Goal: Task Accomplishment & Management: Complete application form

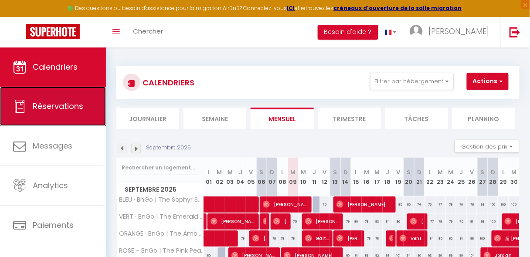
click at [69, 119] on link "Réservations" at bounding box center [53, 106] width 106 height 39
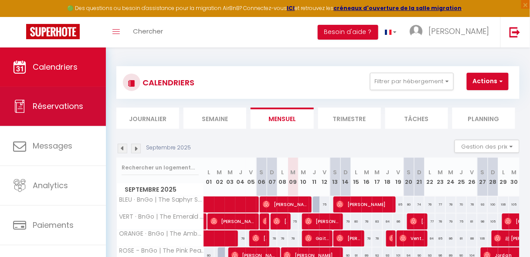
select select "not_cancelled"
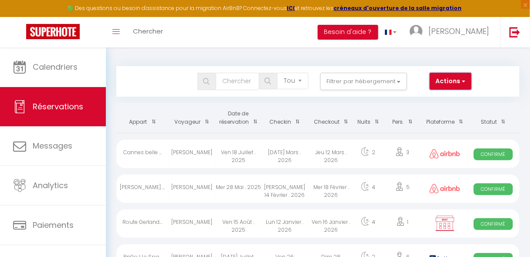
click at [446, 83] on button "Actions" at bounding box center [451, 81] width 42 height 17
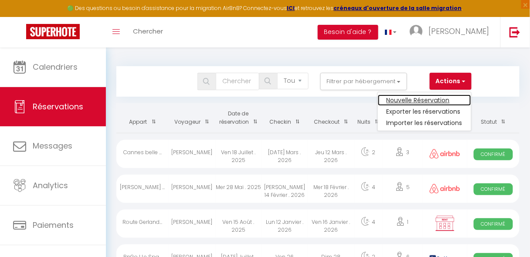
click at [436, 99] on link "Nouvelle Réservation" at bounding box center [424, 100] width 93 height 11
select select
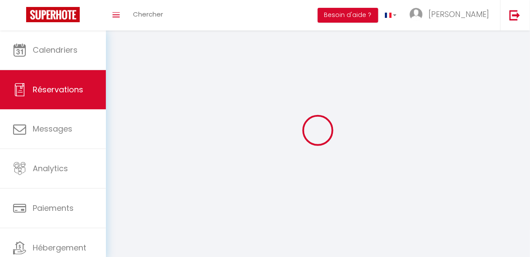
select select
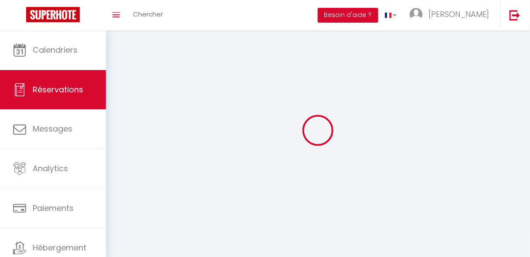
select select
checkbox input "false"
select select
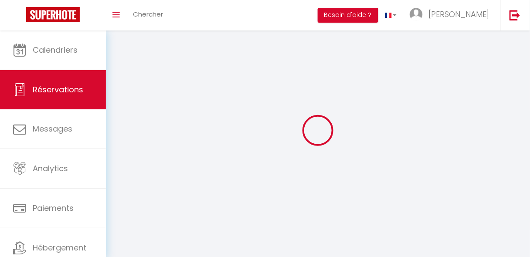
select select
checkbox input "false"
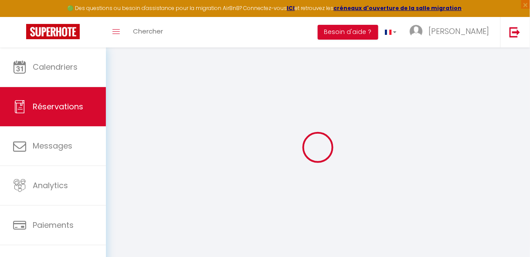
select select
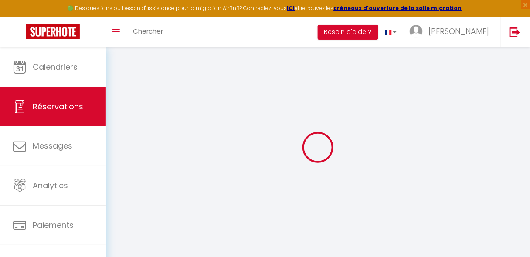
select select
checkbox input "false"
select select
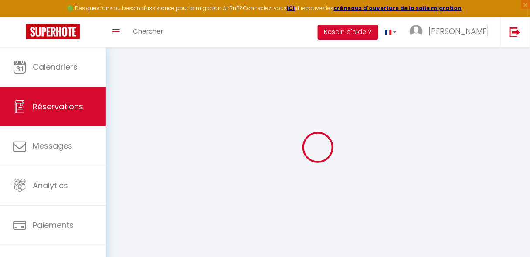
select select
checkbox input "false"
select select
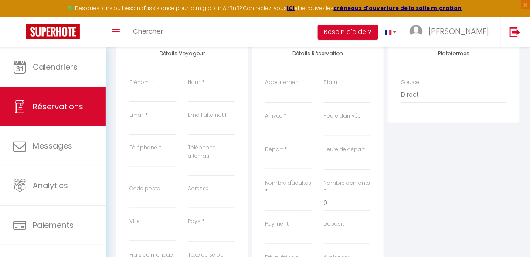
scroll to position [123, 0]
click at [148, 96] on input "Prénom" at bounding box center [153, 93] width 47 height 16
type input "E"
select select
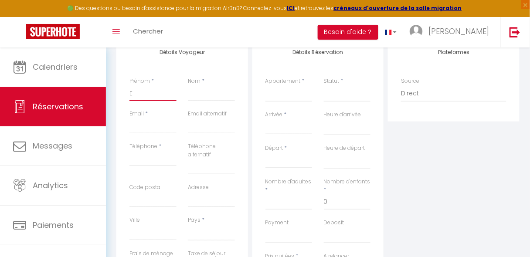
select select
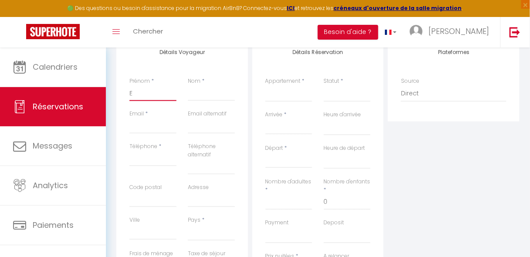
checkbox input "false"
type input "Et"
select select
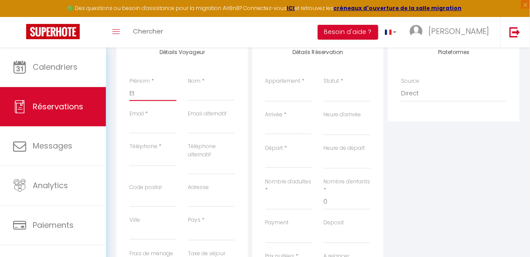
select select
checkbox input "false"
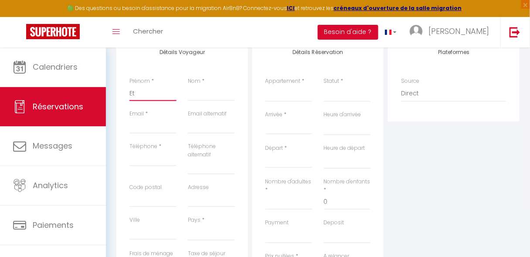
type input "Eth"
select select
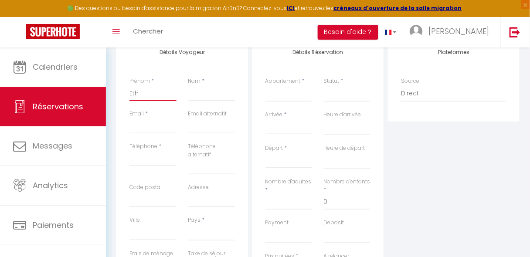
select select
checkbox input "false"
type input "Etha"
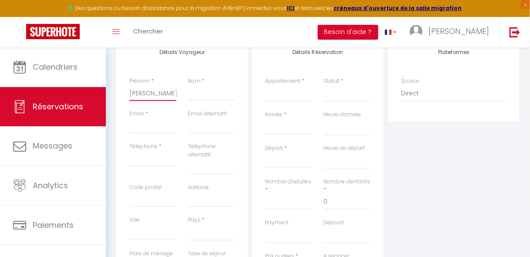
select select
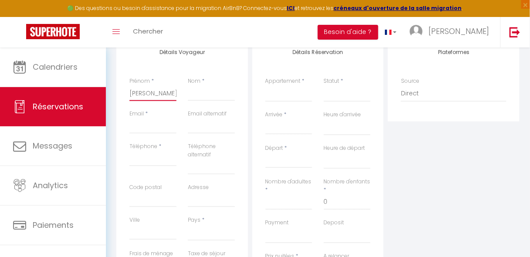
select select
checkbox input "false"
type input "[PERSON_NAME]"
select select
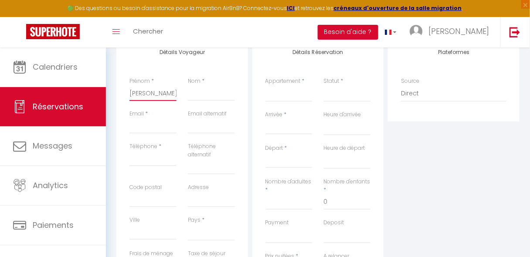
select select
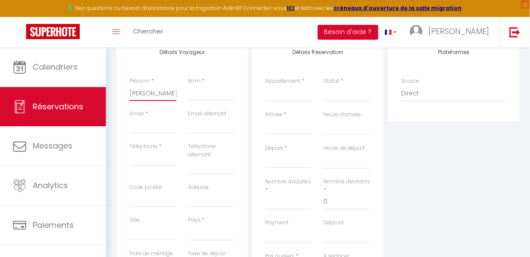
select select
checkbox input "false"
type input "[PERSON_NAME]"
type input "D"
select select
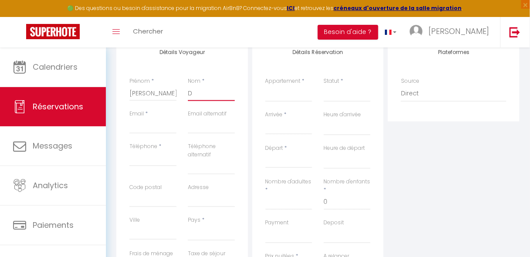
select select
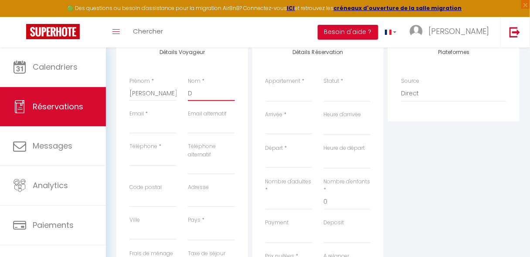
select select
checkbox input "false"
type input "Dr"
select select
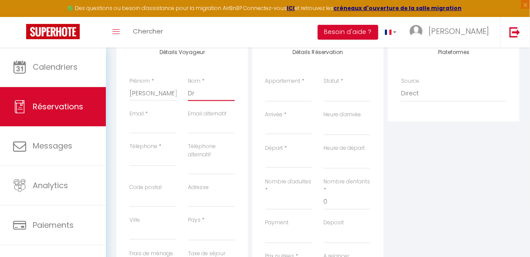
select select
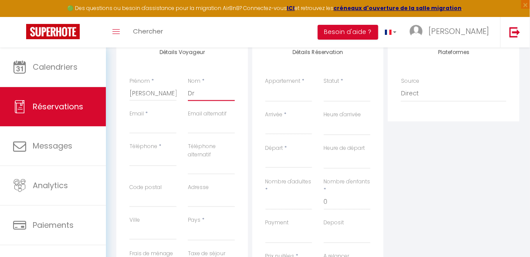
checkbox input "false"
type input "Dre"
select select
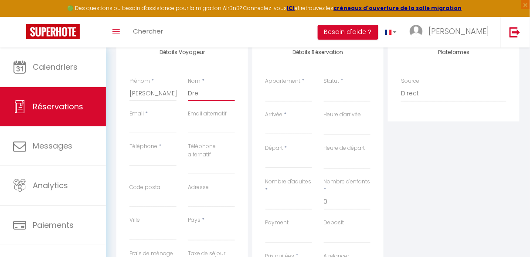
select select
checkbox input "false"
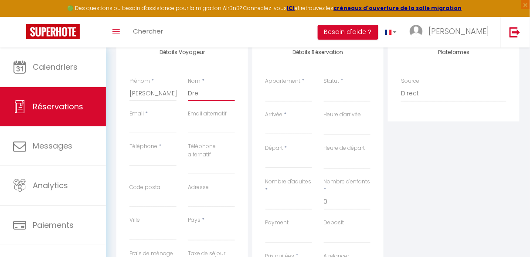
type input "Drey"
select select
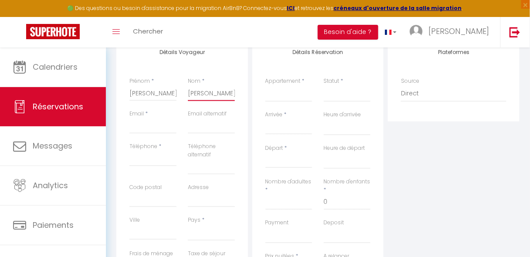
select select
checkbox input "false"
type input "Dreyf"
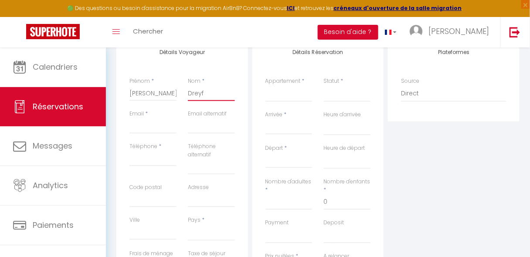
select select
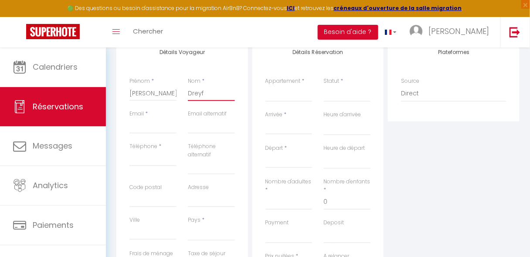
select select
checkbox input "false"
type input "Dreyfu"
select select
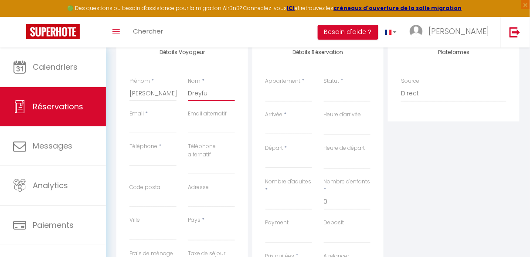
select select
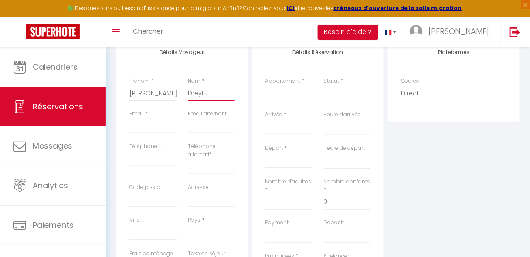
select select
checkbox input "false"
type input "Dreyfus"
select select
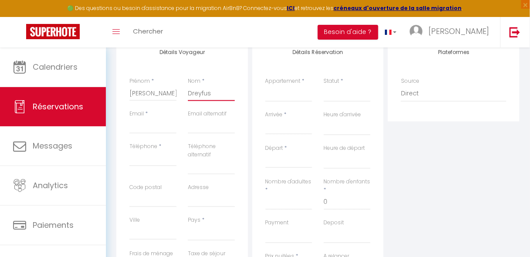
select select
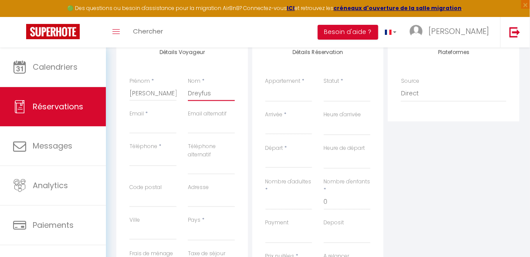
checkbox input "false"
type input "[PERSON_NAME]"
select select
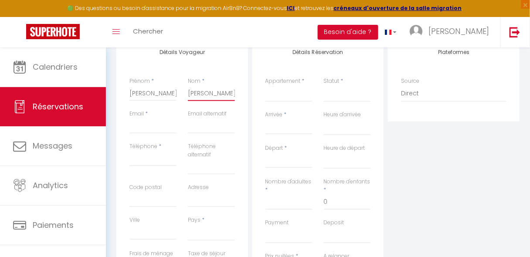
select select
checkbox input "false"
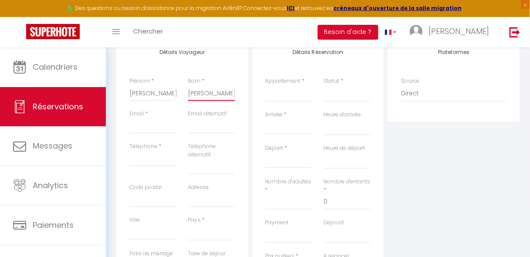
type input "[PERSON_NAME]"
click at [141, 160] on input "Téléphone" at bounding box center [153, 159] width 47 height 16
type input "0"
select select
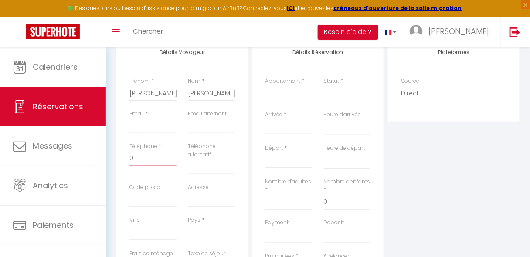
select select
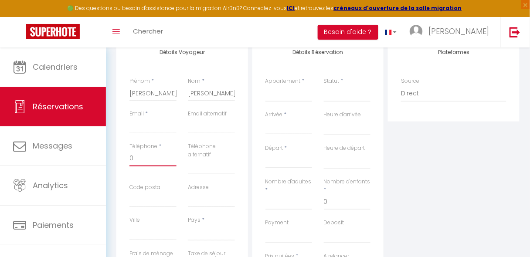
checkbox input "false"
type input "07"
select select
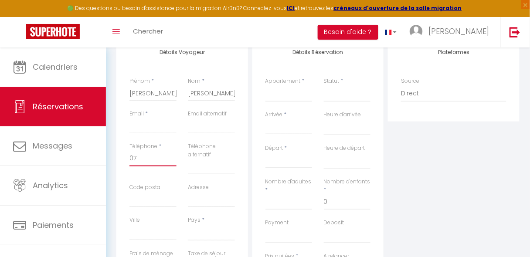
select select
checkbox input "false"
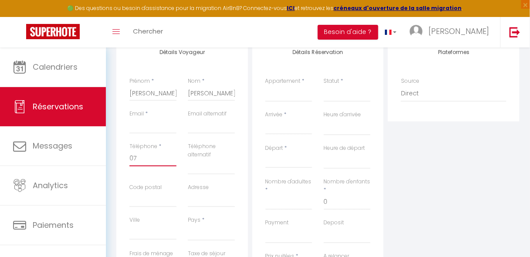
type input "076"
select select
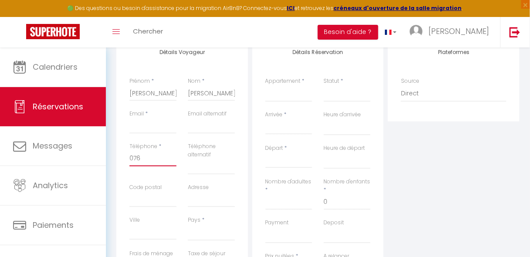
select select
checkbox input "false"
type input "0768"
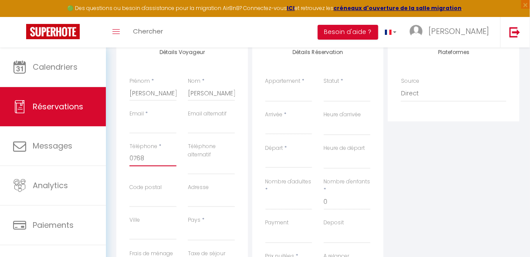
select select
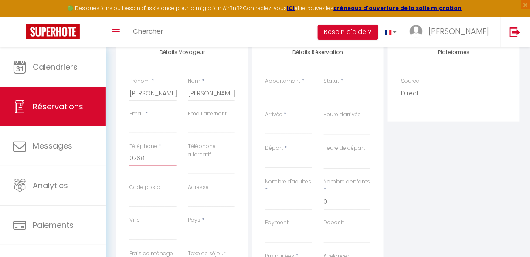
select select
checkbox input "false"
type input "07688"
select select
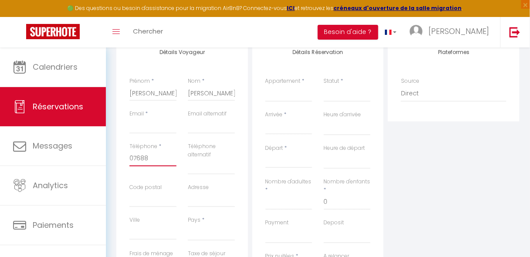
select select
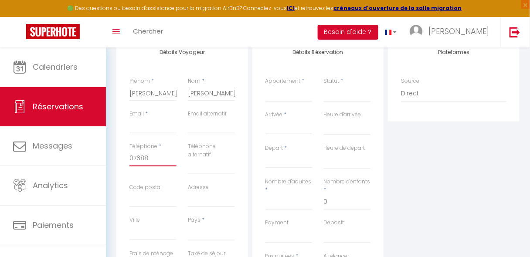
select select
checkbox input "false"
type input "076887"
select select
click at [148, 131] on input "Email client" at bounding box center [153, 126] width 47 height 16
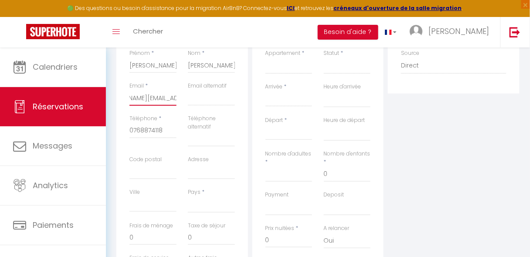
scroll to position [153, 0]
click at [208, 207] on select "France Portugal Afghanistan Albania Algeria American Samoa Andorra Angola Angui…" at bounding box center [211, 202] width 47 height 17
click at [188, 194] on select "France Portugal Afghanistan Albania Algeria American Samoa Andorra Angola Angui…" at bounding box center [211, 202] width 47 height 17
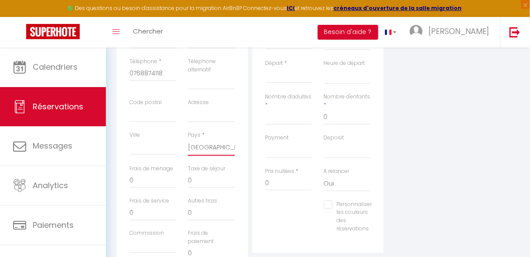
scroll to position [202, 0]
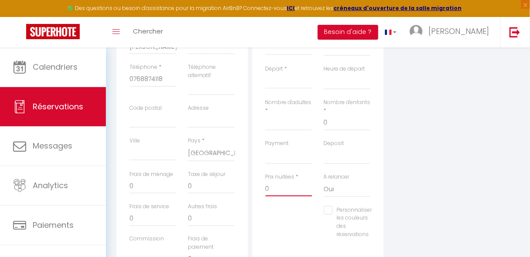
click at [279, 188] on input "0" at bounding box center [289, 189] width 47 height 16
click at [395, 126] on div "Plateformes Source Direct Airbnb.com Booking.com Chalet montagne Expedia Gite d…" at bounding box center [454, 123] width 136 height 328
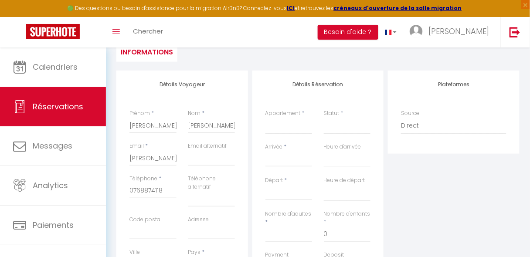
scroll to position [86, 0]
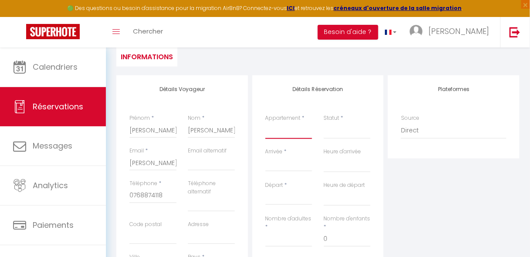
click at [293, 136] on select "BLEU · BnGo | The Saphyr Suite | 6 pax, sea view, center VERT · BnGo | The Emer…" at bounding box center [289, 131] width 47 height 17
click at [266, 123] on select "BLEU · BnGo | The Saphyr Suite | 6 pax, sea view, center VERT · BnGo | The Emer…" at bounding box center [289, 131] width 47 height 17
click at [332, 135] on select "Confirmé Non Confirmé Annulé Annulé par le voyageur No Show Request" at bounding box center [347, 131] width 47 height 17
click at [324, 123] on select "Confirmé Non Confirmé Annulé Annulé par le voyageur No Show Request" at bounding box center [347, 131] width 47 height 17
click at [301, 167] on input "Arrivée" at bounding box center [289, 164] width 47 height 11
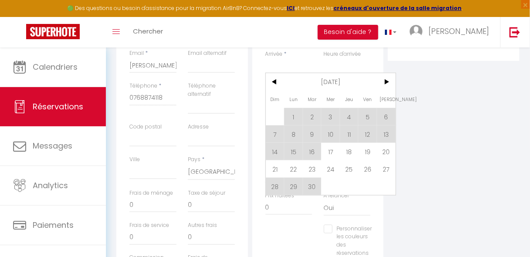
scroll to position [191, 0]
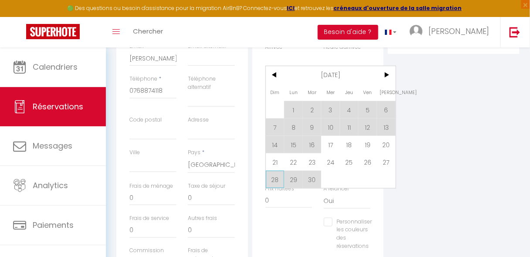
click at [274, 178] on span "28" at bounding box center [275, 179] width 19 height 17
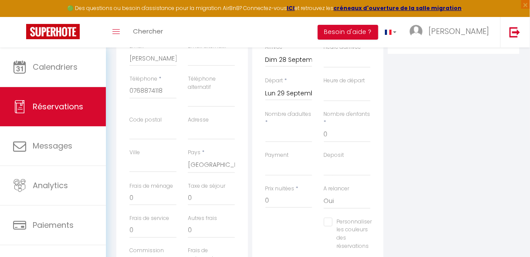
click at [386, 73] on div "Plateformes Source Direct Airbnb.com Booking.com Chalet montagne Expedia Gite d…" at bounding box center [454, 135] width 136 height 328
click at [301, 96] on input "Lun 29 Septembre 2025" at bounding box center [289, 93] width 47 height 11
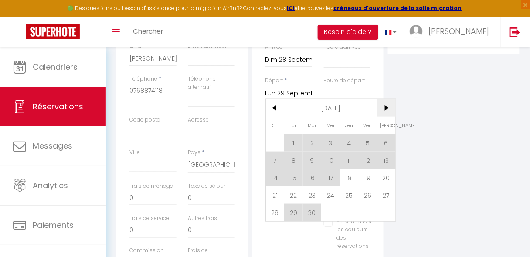
click at [386, 107] on span ">" at bounding box center [386, 107] width 19 height 17
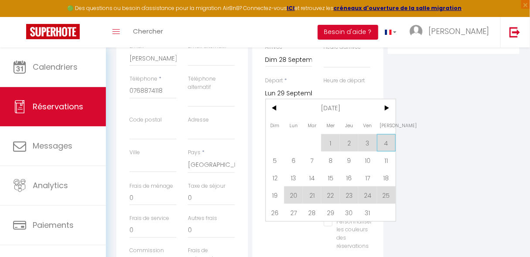
click at [390, 141] on span "4" at bounding box center [386, 142] width 19 height 17
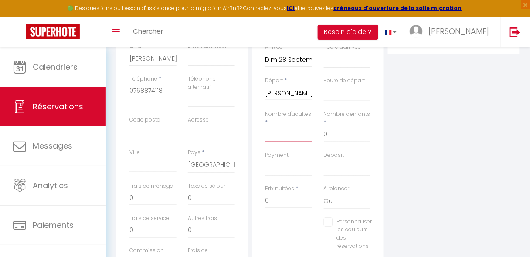
click at [295, 138] on input "Nombre d'adultes" at bounding box center [289, 135] width 47 height 16
click at [276, 204] on input "0" at bounding box center [289, 201] width 47 height 16
click at [433, 183] on div "Plateformes Source Direct Airbnb.com Booking.com Chalet montagne Expedia Gite d…" at bounding box center [454, 135] width 136 height 328
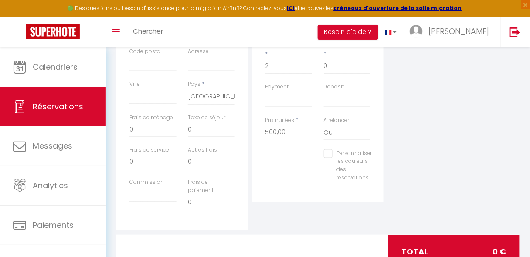
scroll to position [269, 0]
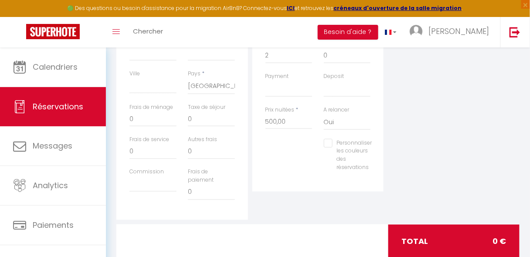
click at [356, 149] on label "Personnaliser les couleurs des réservations" at bounding box center [353, 155] width 40 height 33
click at [356, 148] on input "Personnaliser les couleurs des réservations" at bounding box center [348, 143] width 48 height 9
click at [385, 155] on span at bounding box center [386, 154] width 7 height 7
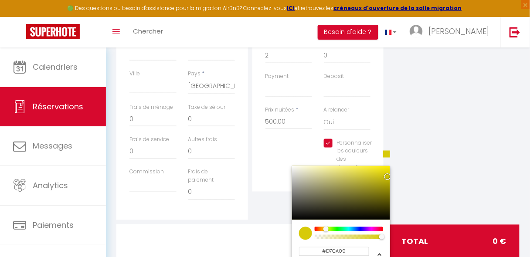
click at [325, 229] on div at bounding box center [349, 229] width 67 height 4
click at [447, 174] on div "Plateformes Source Direct Airbnb.com Booking.com Chalet montagne Expedia Gite d…" at bounding box center [454, 56] width 136 height 328
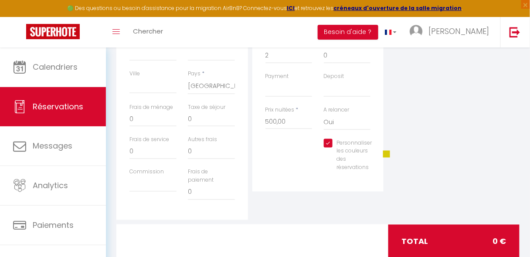
click at [384, 154] on span at bounding box center [386, 154] width 7 height 7
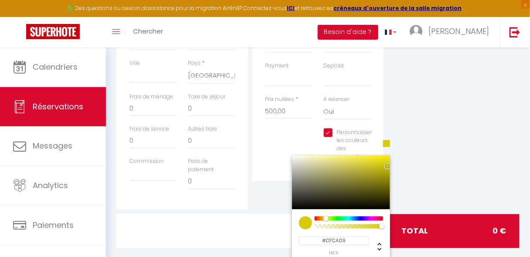
scroll to position [285, 0]
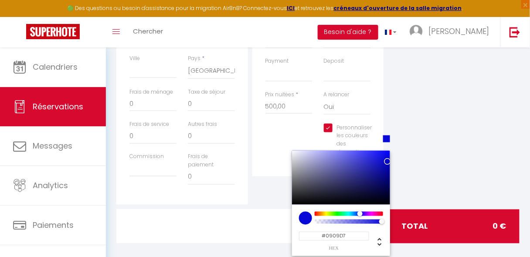
drag, startPoint x: 325, startPoint y: 214, endPoint x: 359, endPoint y: 213, distance: 34.5
click at [359, 213] on div at bounding box center [360, 213] width 5 height 5
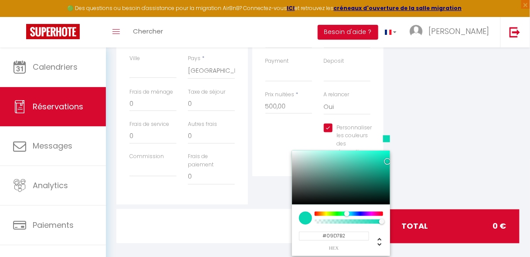
click at [346, 214] on div at bounding box center [349, 214] width 67 height 4
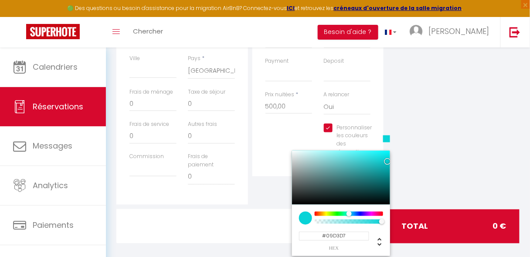
click at [348, 213] on div at bounding box center [349, 213] width 5 height 5
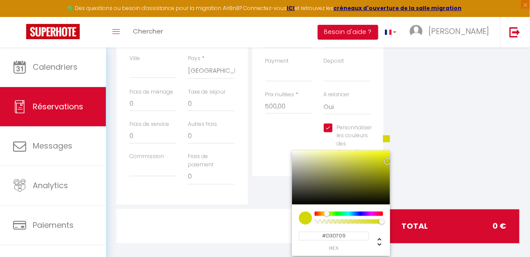
drag, startPoint x: 349, startPoint y: 213, endPoint x: 326, endPoint y: 213, distance: 22.7
click at [326, 213] on div at bounding box center [326, 213] width 5 height 5
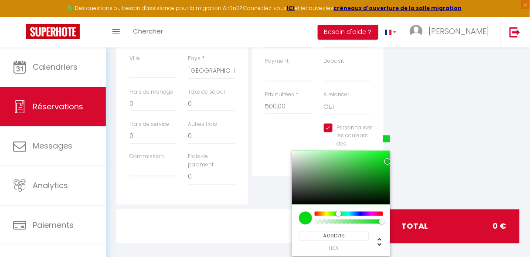
click at [338, 214] on div at bounding box center [349, 214] width 67 height 4
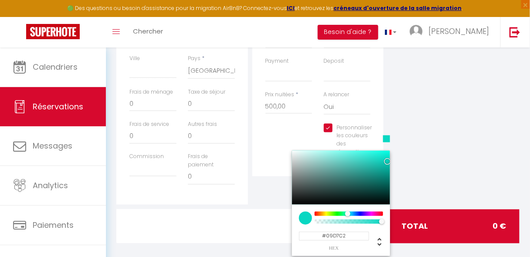
drag, startPoint x: 338, startPoint y: 214, endPoint x: 347, endPoint y: 214, distance: 9.2
click at [347, 214] on div at bounding box center [347, 213] width 5 height 5
click at [422, 177] on div "Plateformes Source Direct Airbnb.com Booking.com Chalet montagne Expedia Gite d…" at bounding box center [454, 41] width 136 height 328
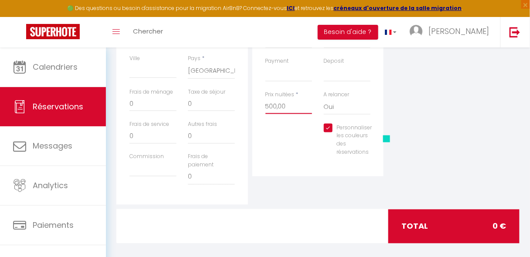
click at [303, 111] on input "500,00" at bounding box center [289, 107] width 47 height 16
click at [347, 101] on select "Oui Non" at bounding box center [347, 107] width 47 height 17
click at [431, 106] on div "Plateformes Source Direct Airbnb.com Booking.com Chalet montagne Expedia Gite d…" at bounding box center [454, 41] width 136 height 328
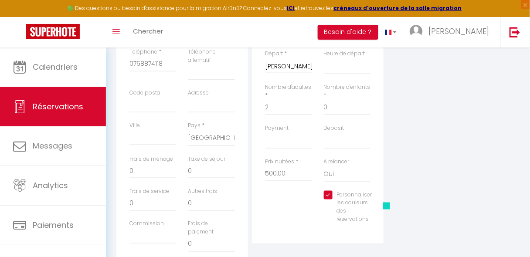
scroll to position [215, 0]
click at [310, 147] on select "OK KO" at bounding box center [289, 143] width 47 height 17
click at [266, 135] on select "OK KO" at bounding box center [289, 143] width 47 height 17
click at [339, 141] on select "OK KO" at bounding box center [347, 143] width 47 height 17
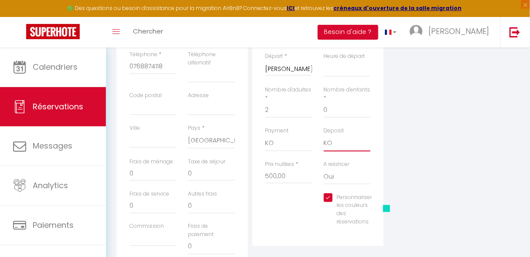
click at [324, 135] on select "OK KO" at bounding box center [347, 143] width 47 height 17
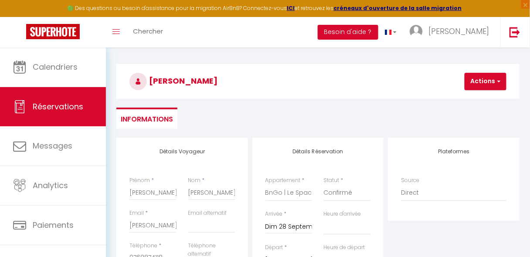
scroll to position [0, 0]
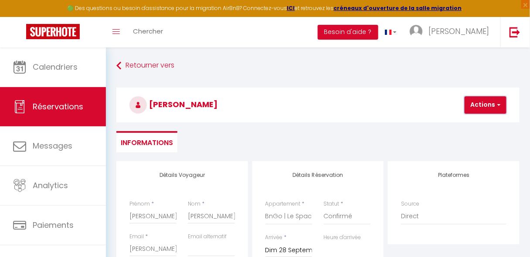
click at [473, 108] on button "Actions" at bounding box center [486, 104] width 42 height 17
click at [470, 121] on link "Enregistrer" at bounding box center [493, 124] width 69 height 11
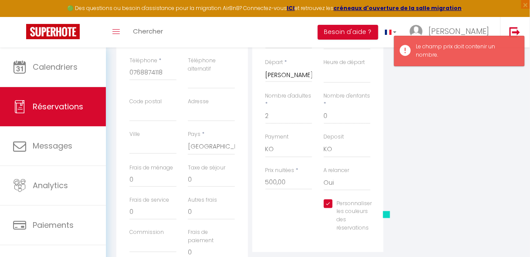
scroll to position [215, 0]
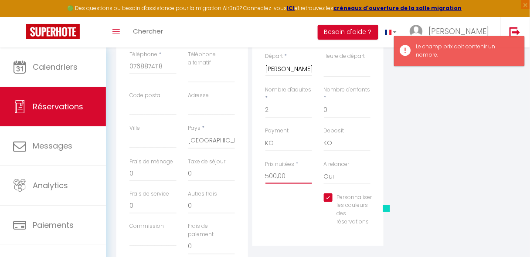
click at [293, 181] on input "500,00" at bounding box center [289, 176] width 47 height 16
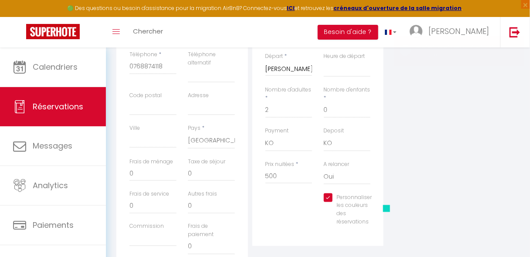
click at [457, 155] on div "Plateformes Source Direct Airbnb.com Booking.com Chalet montagne Expedia Gite d…" at bounding box center [454, 110] width 136 height 328
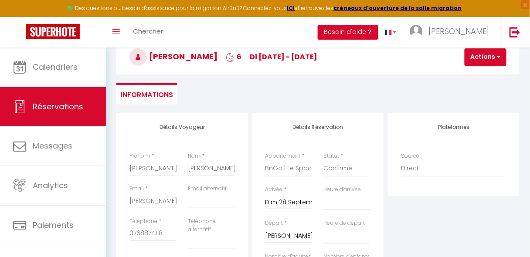
scroll to position [0, 0]
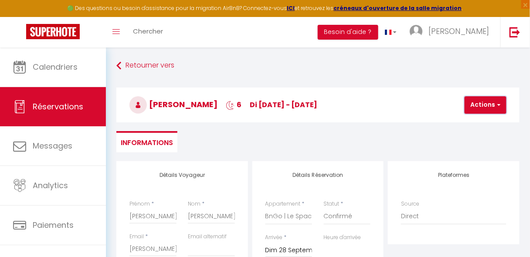
click at [481, 109] on button "Actions" at bounding box center [486, 104] width 42 height 17
click at [477, 121] on link "Enregistrer" at bounding box center [493, 124] width 69 height 11
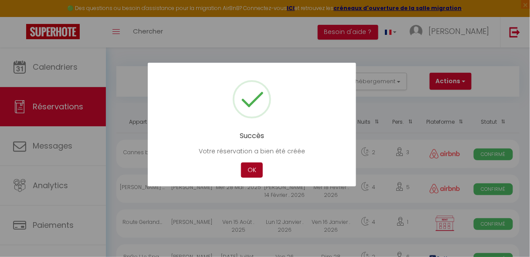
click at [249, 168] on button "OK" at bounding box center [252, 170] width 22 height 15
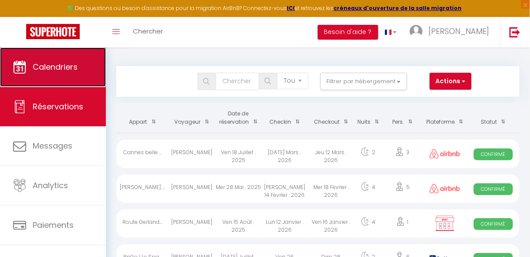
click at [63, 73] on link "Calendriers" at bounding box center [53, 67] width 106 height 39
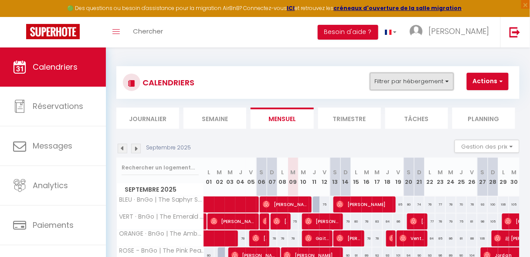
click at [408, 80] on button "Filtrer par hébergement" at bounding box center [412, 81] width 84 height 17
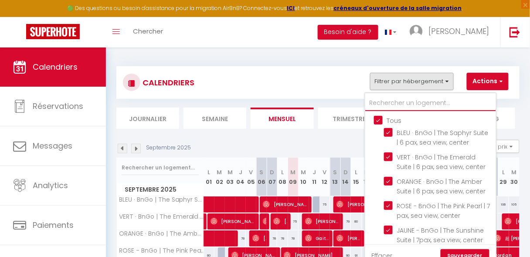
click at [395, 107] on input "text" at bounding box center [430, 103] width 131 height 16
click at [381, 121] on input "Tous" at bounding box center [439, 120] width 131 height 9
click at [392, 109] on input "text" at bounding box center [430, 103] width 131 height 16
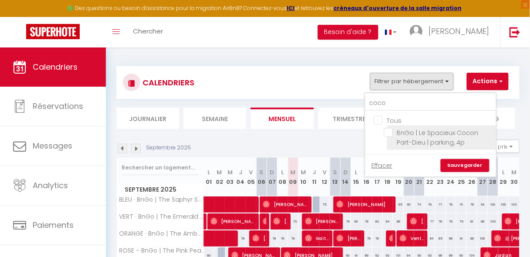
click at [387, 132] on input "BnGo | Le Spacieux Cocon Part-Dieu | parking, 4p" at bounding box center [438, 132] width 109 height 9
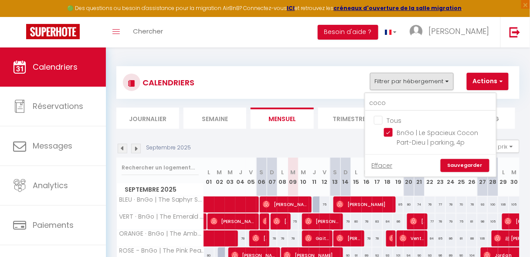
click at [453, 165] on link "Sauvegarder" at bounding box center [465, 165] width 49 height 13
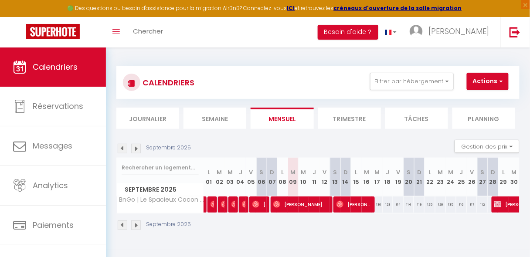
click at [135, 147] on img at bounding box center [136, 149] width 10 height 10
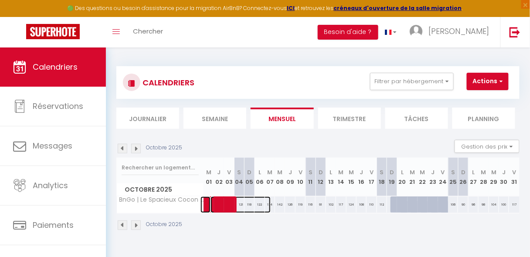
click at [230, 207] on span at bounding box center [241, 205] width 60 height 17
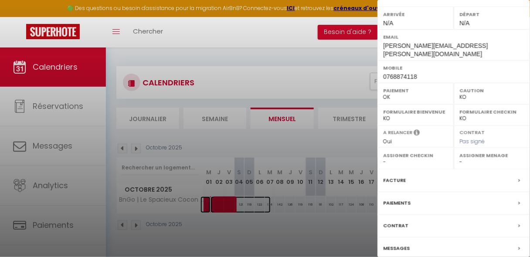
scroll to position [155, 0]
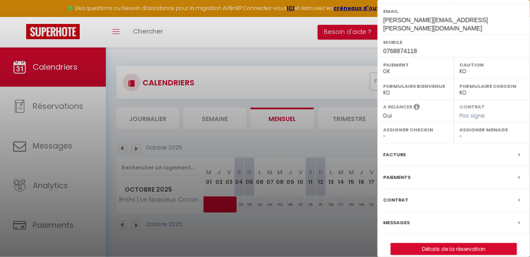
click at [395, 196] on label "Contrat" at bounding box center [395, 200] width 25 height 9
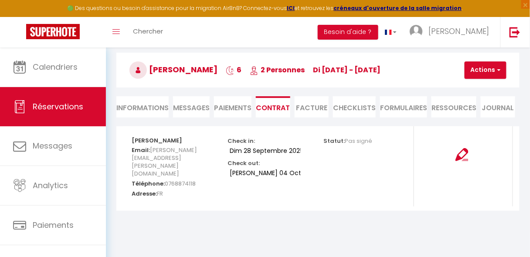
scroll to position [47, 0]
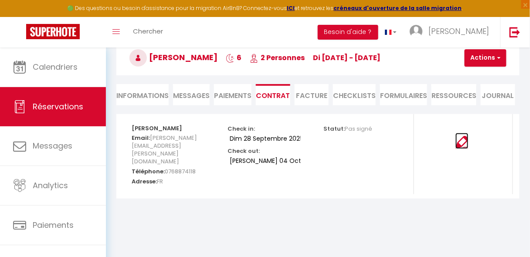
click at [462, 148] on img at bounding box center [462, 142] width 13 height 13
click at [461, 143] on img at bounding box center [462, 142] width 13 height 13
click at [143, 95] on li "Informations" at bounding box center [142, 94] width 52 height 21
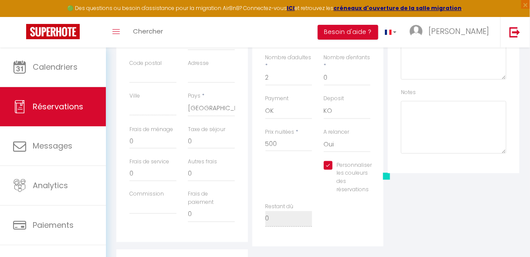
scroll to position [251, 0]
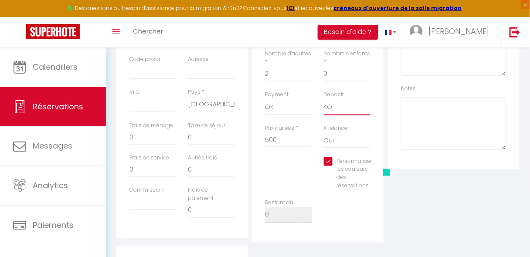
click at [341, 109] on select "OK KO" at bounding box center [347, 107] width 47 height 17
click at [324, 99] on select "OK KO" at bounding box center [347, 107] width 47 height 17
click at [297, 170] on div "Personnaliser les couleurs des réservations #09D7C2" at bounding box center [318, 177] width 117 height 41
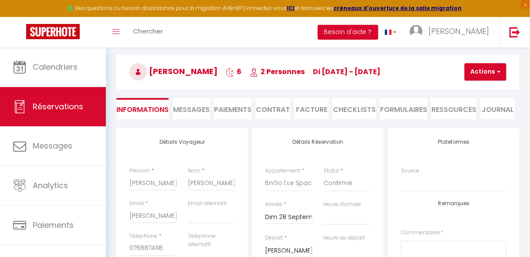
scroll to position [0, 0]
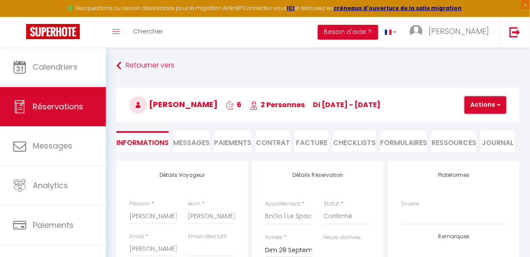
click at [493, 100] on button "Actions" at bounding box center [486, 104] width 42 height 17
click at [483, 121] on link "Enregistrer" at bounding box center [493, 124] width 69 height 11
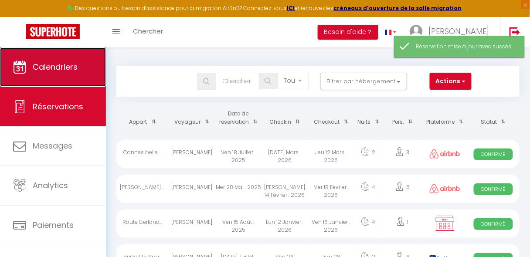
click at [49, 59] on link "Calendriers" at bounding box center [53, 67] width 106 height 39
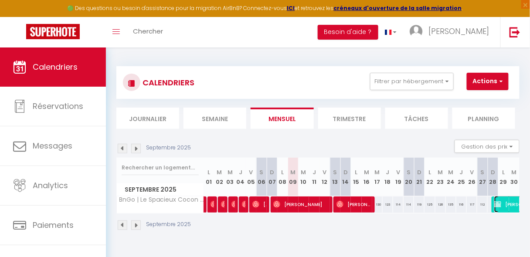
click at [494, 207] on img at bounding box center [497, 204] width 7 height 7
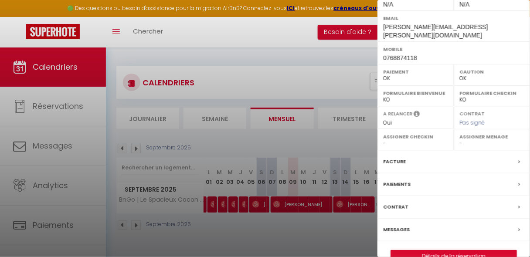
scroll to position [155, 0]
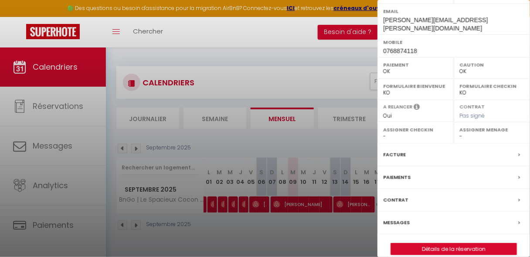
click at [390, 196] on label "Contrat" at bounding box center [395, 200] width 25 height 9
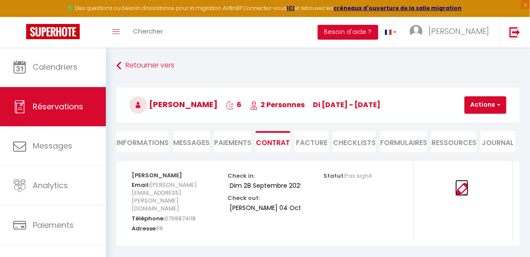
click at [465, 190] on img at bounding box center [462, 189] width 13 height 13
click at [147, 143] on li "Informations" at bounding box center [142, 141] width 52 height 21
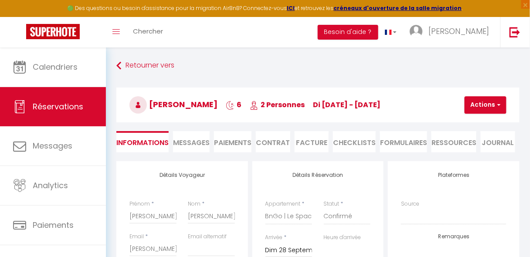
click at [201, 147] on span "Messages" at bounding box center [191, 143] width 37 height 10
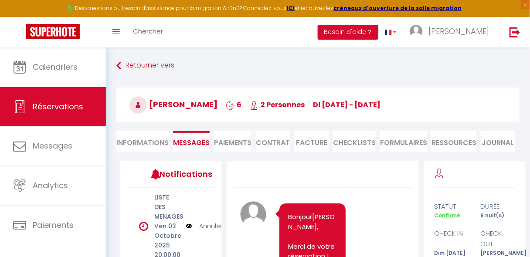
click at [217, 147] on li "Paiements" at bounding box center [232, 141] width 37 height 21
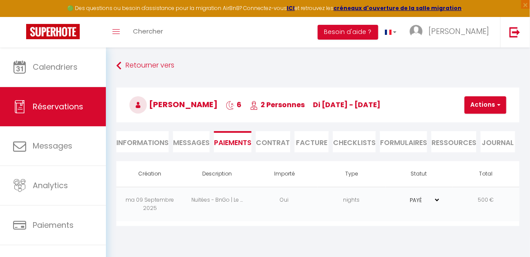
click at [262, 142] on li "Contrat" at bounding box center [273, 141] width 34 height 21
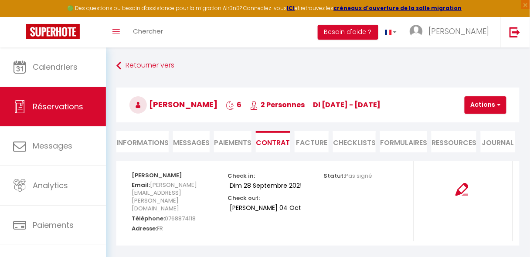
click at [177, 139] on span "Messages" at bounding box center [191, 143] width 37 height 10
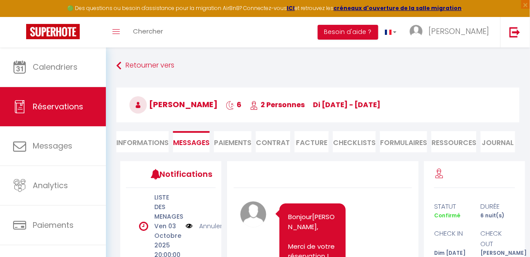
click at [238, 143] on li "Paiements" at bounding box center [232, 141] width 37 height 21
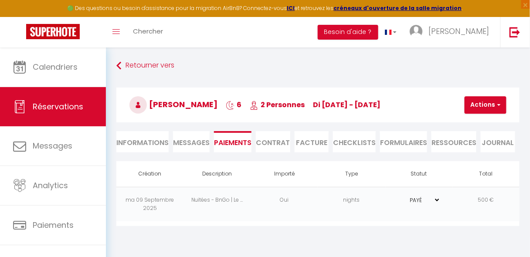
click at [414, 201] on select "PAYÉ EN ATTENTE" at bounding box center [419, 200] width 44 height 8
click at [397, 196] on select "PAYÉ EN ATTENTE" at bounding box center [419, 200] width 44 height 8
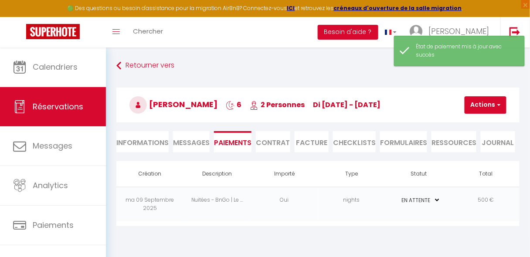
click at [279, 148] on li "Contrat" at bounding box center [273, 141] width 34 height 21
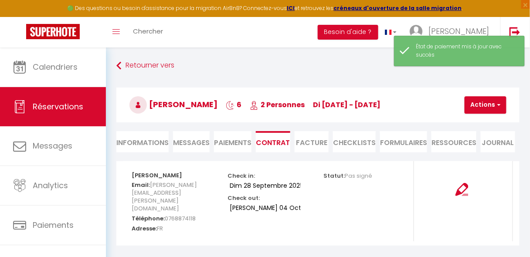
click at [300, 147] on li "Facture" at bounding box center [312, 141] width 34 height 21
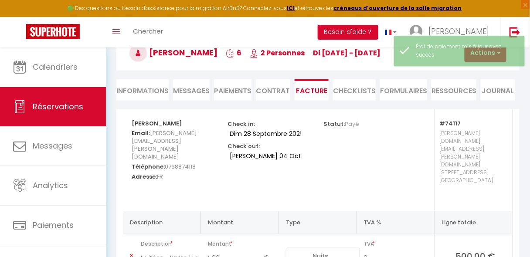
scroll to position [35, 0]
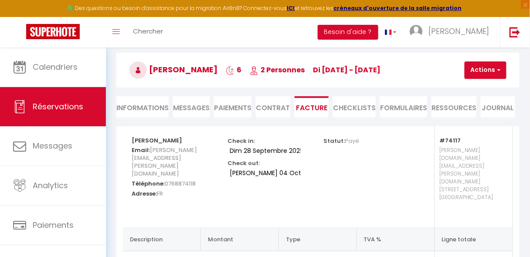
click at [355, 115] on li "CHECKLISTS" at bounding box center [354, 106] width 43 height 21
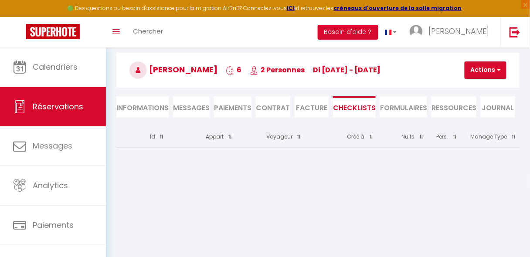
click at [399, 106] on li "FORMULAIRES" at bounding box center [403, 106] width 47 height 21
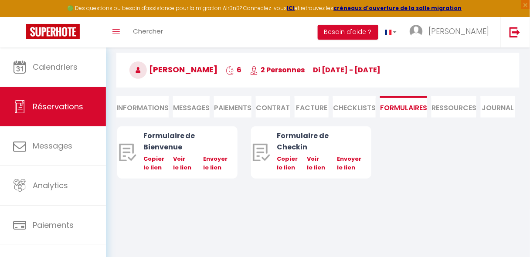
click at [453, 106] on li "Ressources" at bounding box center [454, 106] width 45 height 21
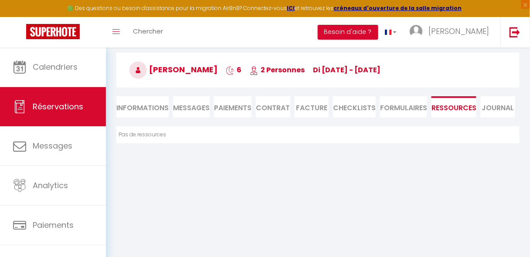
click at [498, 104] on li "Journal" at bounding box center [498, 106] width 34 height 21
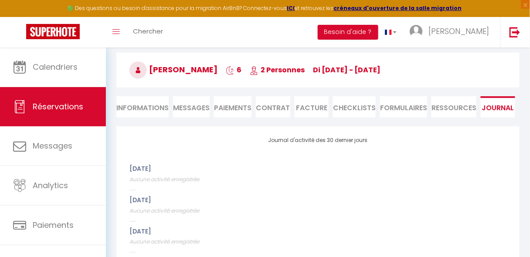
click at [304, 109] on li "Facture" at bounding box center [312, 106] width 34 height 21
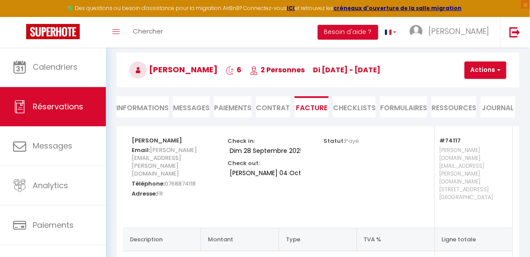
click at [282, 107] on li "Contrat" at bounding box center [273, 106] width 34 height 21
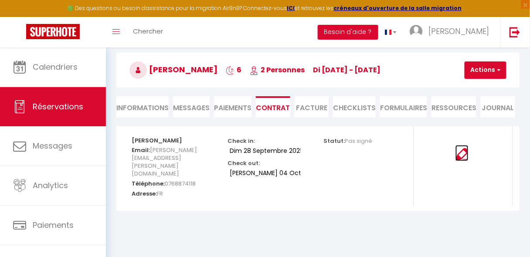
click at [458, 157] on img at bounding box center [462, 154] width 13 height 13
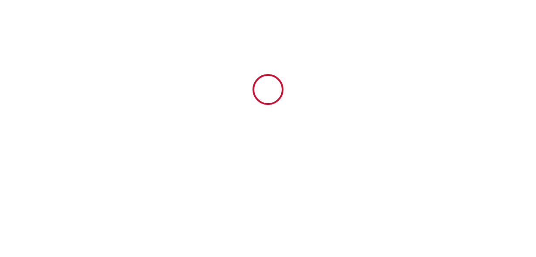
type input "6698952"
type input "BnGo | Le Spacieux Cocon Part-Dieu | parking, 4p"
type input "[STREET_ADDRESS]"
type input "69003"
type input "[GEOGRAPHIC_DATA]"
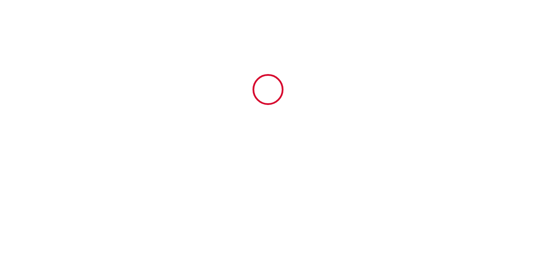
type input "[GEOGRAPHIC_DATA]"
type input "[DATE]"
type input "2"
type input "0"
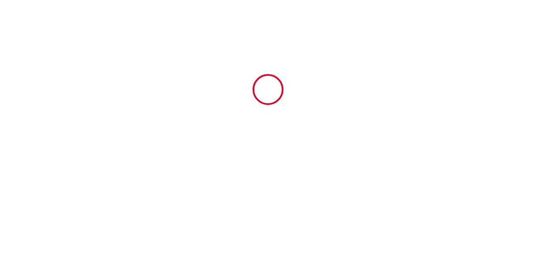
type input "500"
type input "[PERSON_NAME]"
type input "BEDIDA"
type input "[GEOGRAPHIC_DATA]"
type input "[DOMAIN_NAME][EMAIL_ADDRESS][DOMAIN_NAME]"
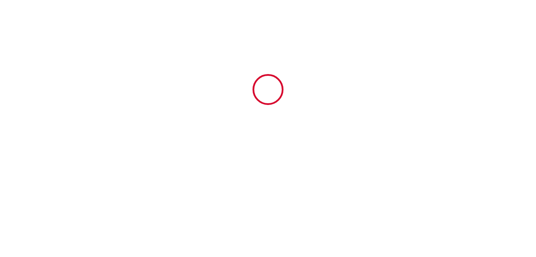
type input "[PERSON_NAME]"
type input "[PERSON_NAME][EMAIL_ADDRESS][DOMAIN_NAME]"
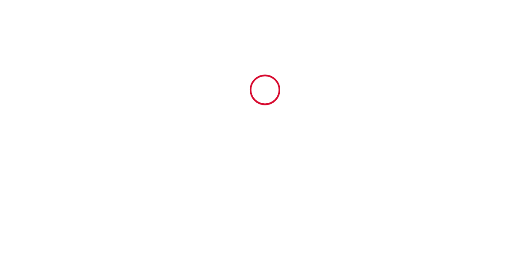
scroll to position [1708, 0]
type input "[PHONE_NUMBER]"
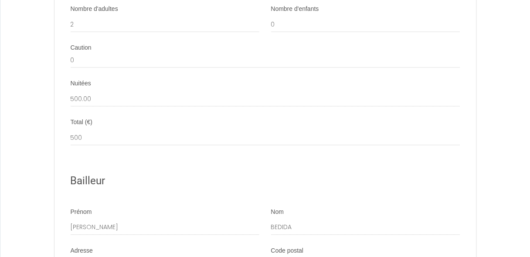
scroll to position [1236, 0]
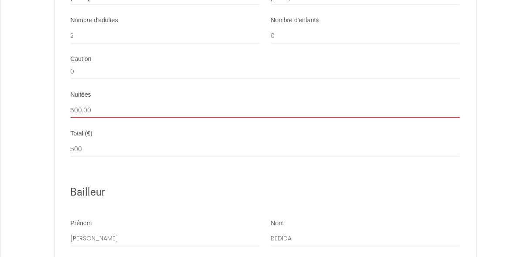
drag, startPoint x: 94, startPoint y: 118, endPoint x: 66, endPoint y: 119, distance: 28.0
click at [66, 119] on div "Nuitées 500.00" at bounding box center [265, 109] width 401 height 36
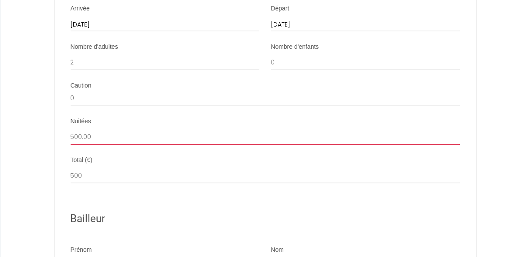
scroll to position [1210, 0]
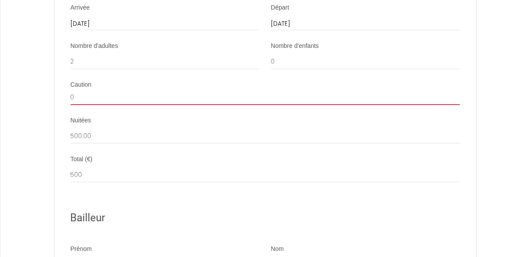
click at [96, 106] on input "0" at bounding box center [266, 98] width 390 height 16
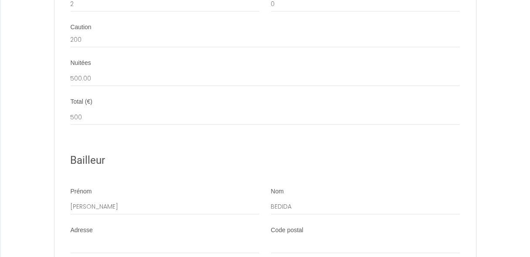
scroll to position [1270, 0]
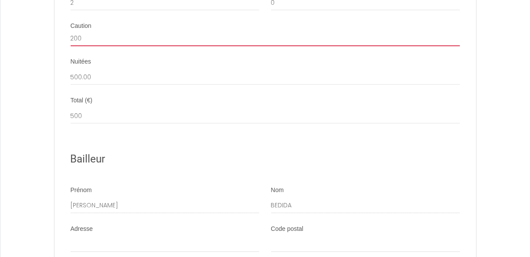
click at [167, 46] on input "200" at bounding box center [266, 39] width 390 height 16
type input "200.00"
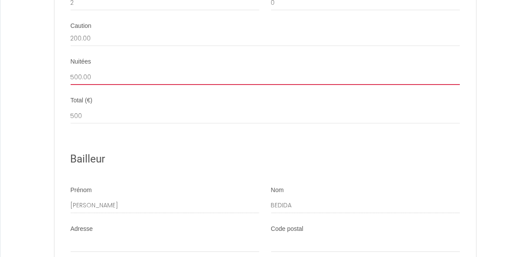
click at [139, 85] on input "500.00" at bounding box center [266, 77] width 390 height 16
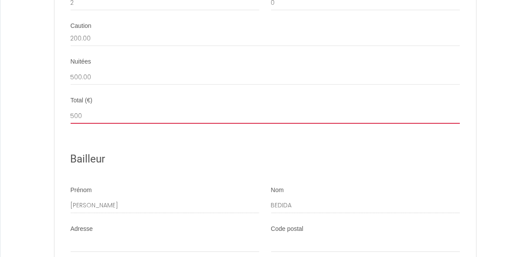
click at [116, 123] on input "500" at bounding box center [266, 116] width 390 height 16
type input "500.00"
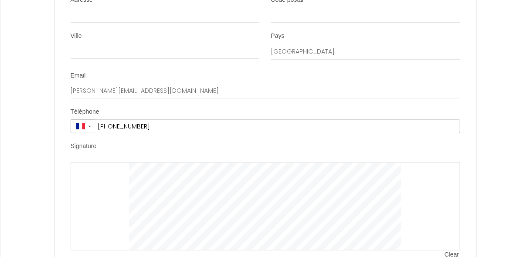
scroll to position [1776, 0]
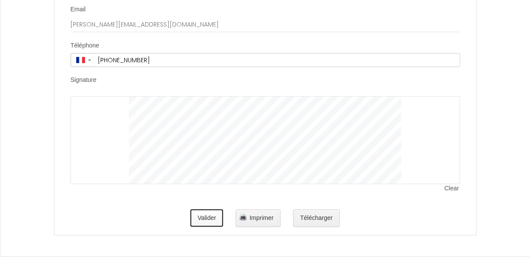
click at [213, 219] on button "Valider" at bounding box center [207, 218] width 33 height 17
click at [304, 224] on button "Télécharger" at bounding box center [316, 218] width 47 height 17
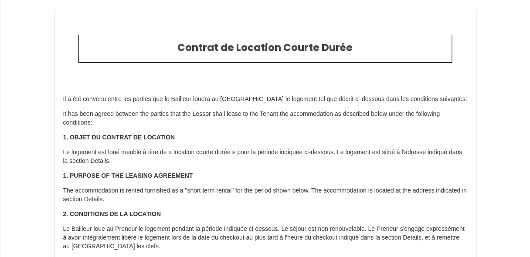
click at [191, 101] on p "Il a été convenu entre les parties que le Bailleur louera au [GEOGRAPHIC_DATA] …" at bounding box center [265, 99] width 405 height 9
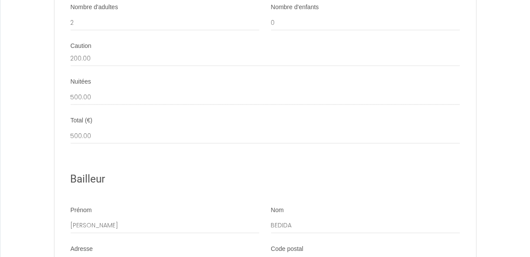
scroll to position [1277, 0]
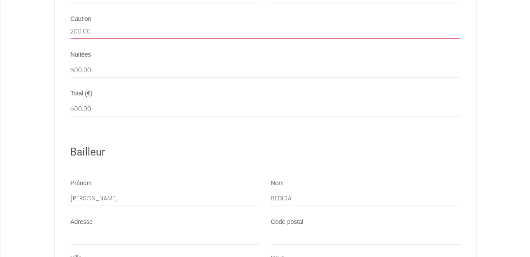
click at [184, 38] on input "200.00" at bounding box center [266, 32] width 390 height 16
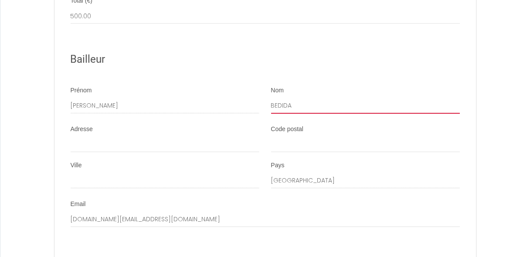
click at [282, 112] on input "BEDIDA" at bounding box center [365, 106] width 189 height 16
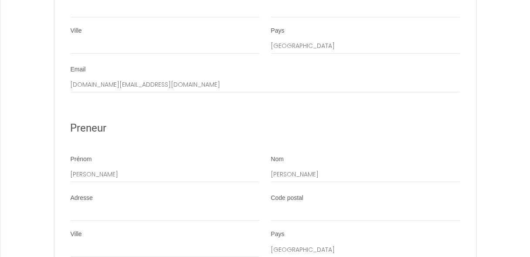
scroll to position [1554, 0]
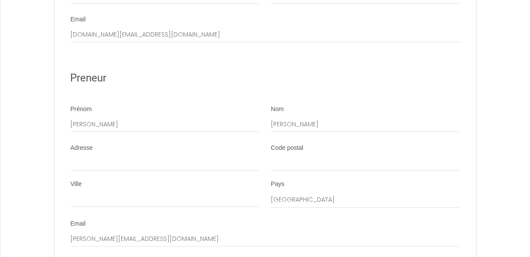
type input "BONETTI"
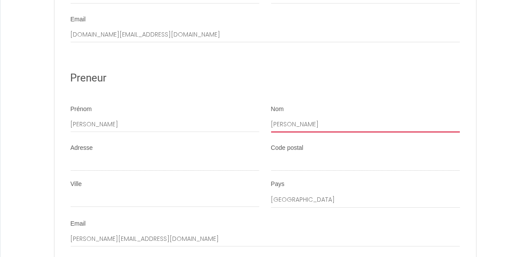
click at [280, 133] on input "[PERSON_NAME]" at bounding box center [365, 125] width 189 height 16
type input "[PERSON_NAME]"
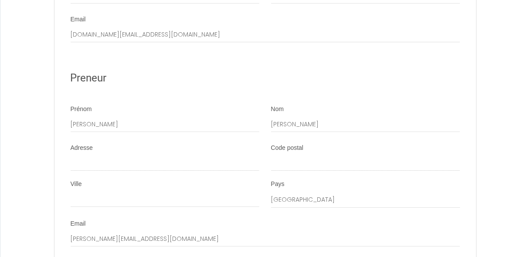
click at [434, 156] on div "Code postal" at bounding box center [365, 157] width 189 height 27
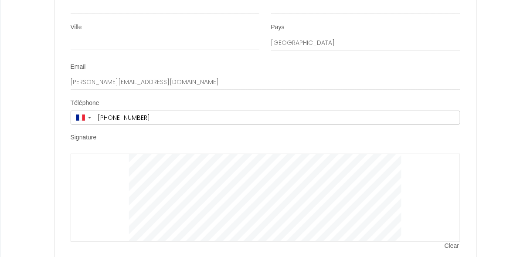
scroll to position [1776, 0]
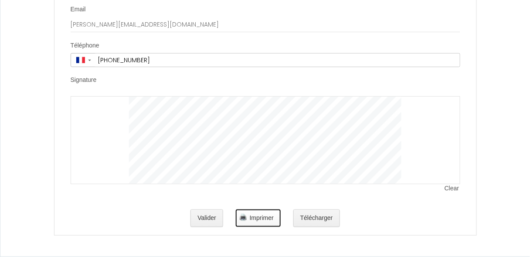
click at [270, 221] on span "Imprimer" at bounding box center [262, 218] width 24 height 7
click at [330, 220] on button "Télécharger" at bounding box center [316, 218] width 47 height 17
click at [200, 218] on button "Valider" at bounding box center [207, 218] width 33 height 17
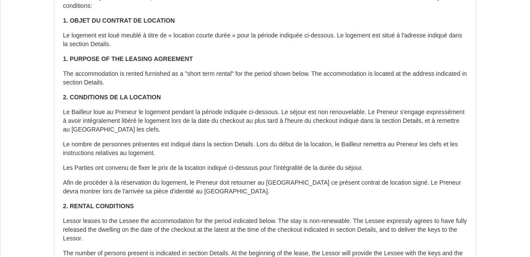
scroll to position [0, 0]
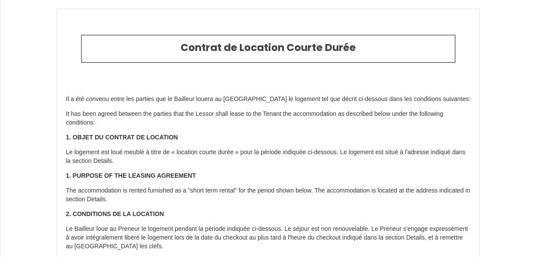
type input "[PHONE_NUMBER]"
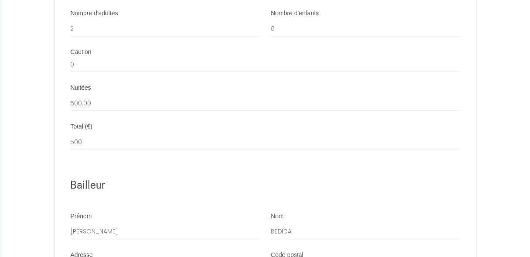
scroll to position [1243, 0]
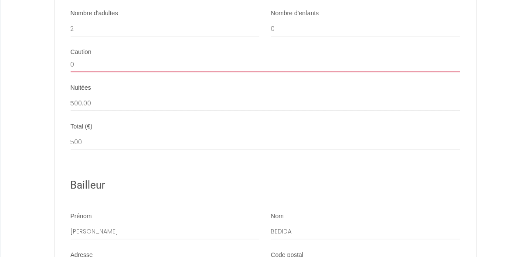
click at [342, 67] on input "0" at bounding box center [266, 65] width 390 height 16
type input "200"
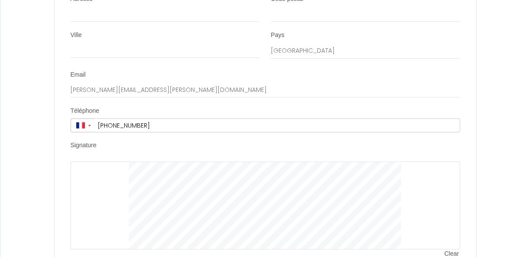
scroll to position [1776, 0]
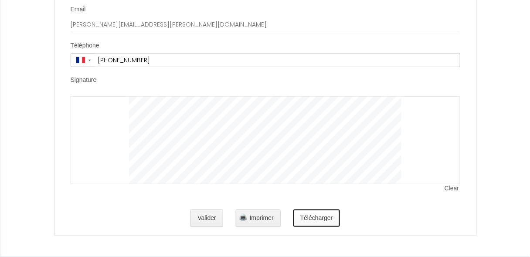
click at [308, 226] on button "Télécharger" at bounding box center [316, 218] width 47 height 17
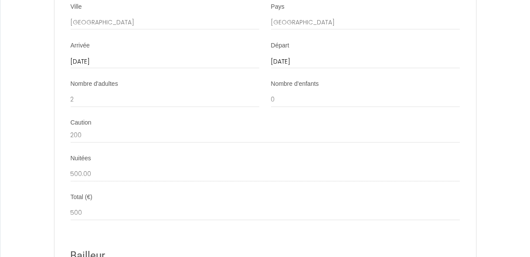
scroll to position [1247, 0]
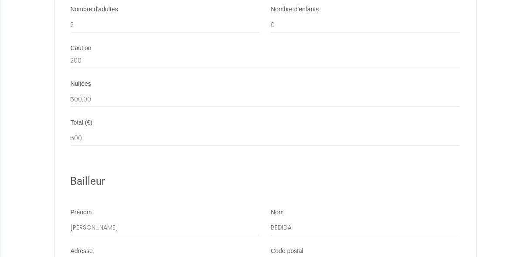
click at [155, 181] on h2 "Bailleur" at bounding box center [266, 181] width 390 height 17
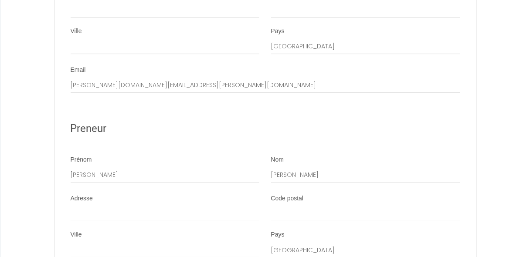
scroll to position [1619, 0]
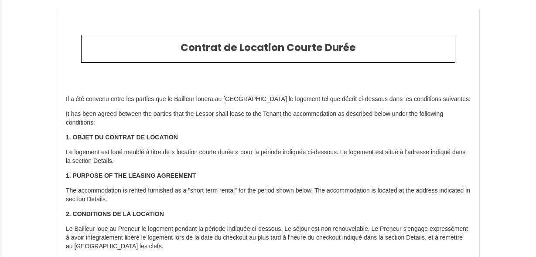
type input "[PHONE_NUMBER]"
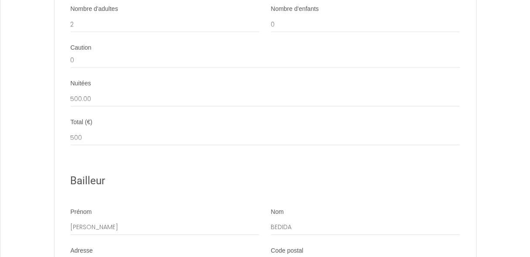
scroll to position [1244, 0]
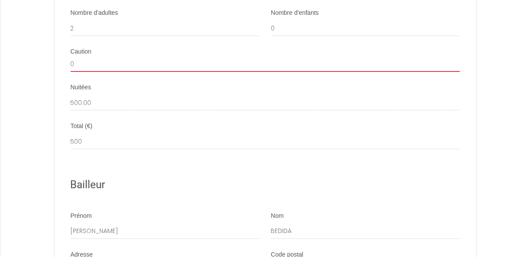
click at [164, 72] on input "0" at bounding box center [266, 64] width 390 height 16
type input "200"
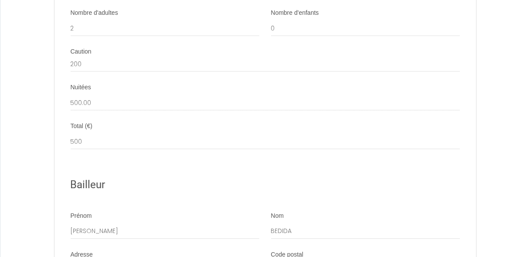
click at [166, 97] on div "Nuitées 500.00" at bounding box center [266, 96] width 390 height 27
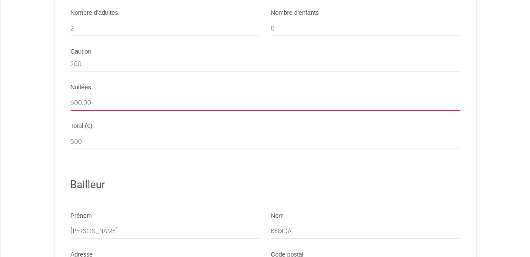
click at [164, 110] on input "500.00" at bounding box center [266, 103] width 390 height 16
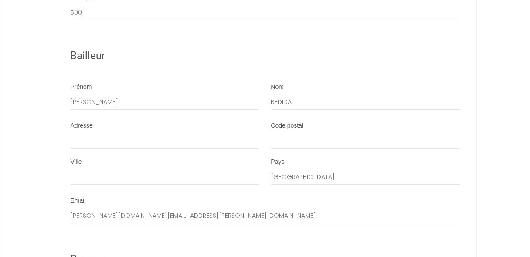
scroll to position [1379, 0]
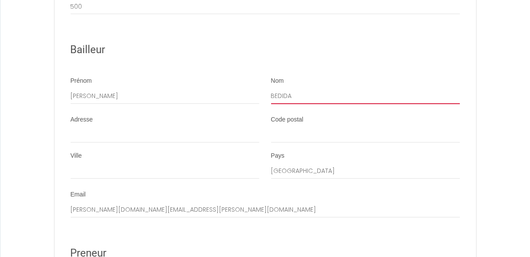
click at [280, 102] on input "BEDIDA" at bounding box center [365, 97] width 189 height 16
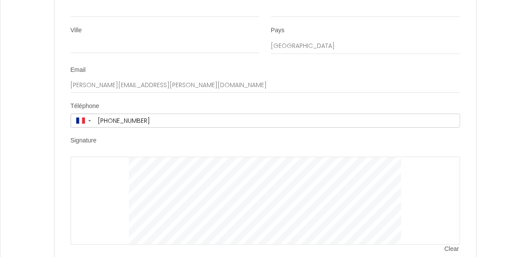
scroll to position [1776, 0]
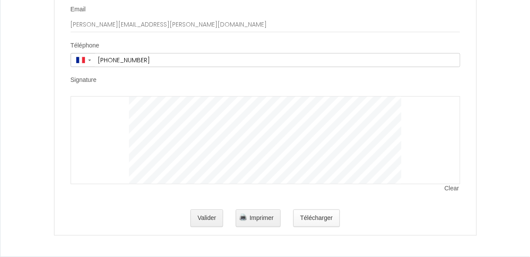
type input "BONETTI"
click at [309, 223] on button "Télécharger" at bounding box center [316, 218] width 47 height 17
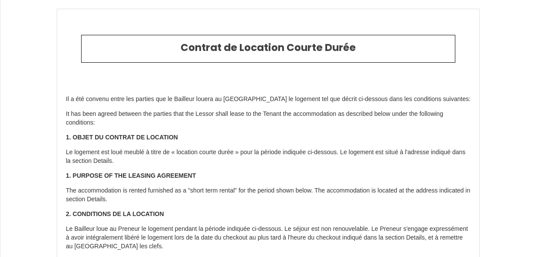
type input "[PHONE_NUMBER]"
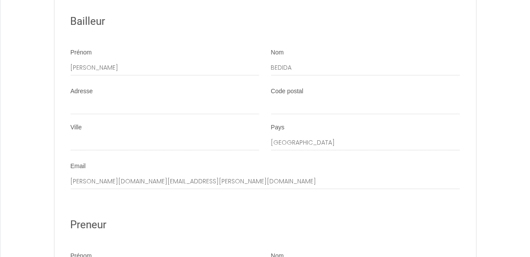
scroll to position [1405, 0]
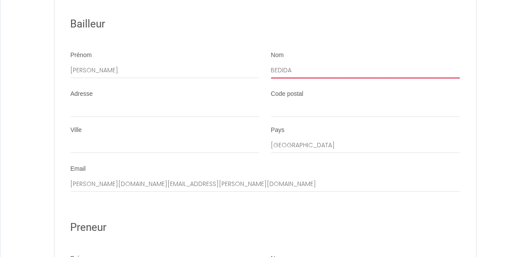
click at [279, 77] on input "BEDIDA" at bounding box center [365, 71] width 189 height 16
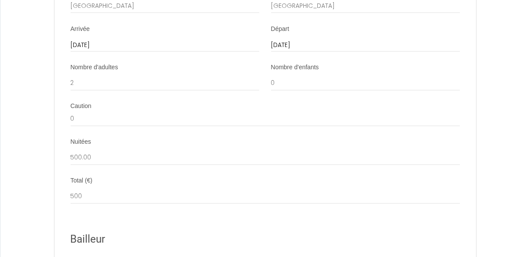
scroll to position [1183, 0]
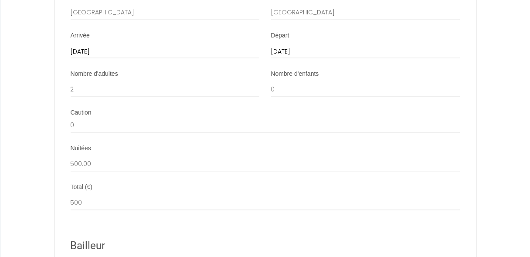
type input "BONETTI"
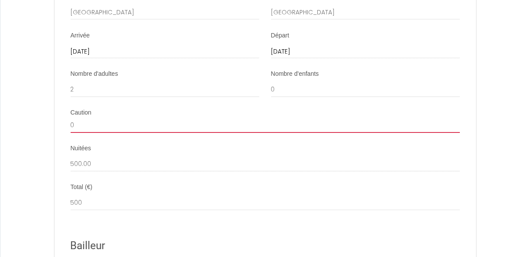
click at [194, 133] on input "0" at bounding box center [266, 126] width 390 height 16
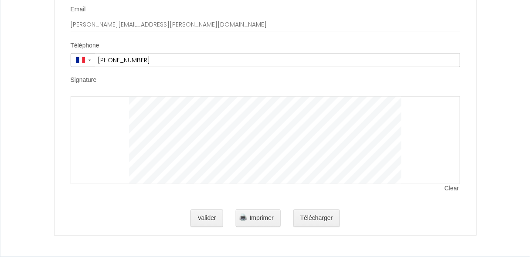
scroll to position [1776, 0]
type input "200.00"
click at [345, 207] on div "Valider Imprimer Télécharger" at bounding box center [266, 218] width 390 height 28
click at [213, 220] on button "Valider" at bounding box center [207, 218] width 33 height 17
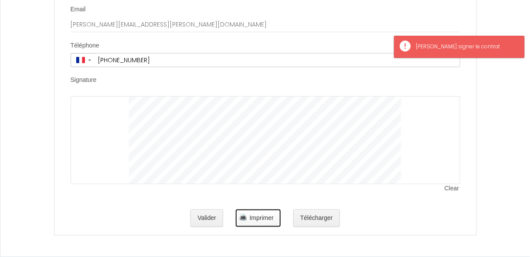
click at [250, 220] on span "Imprimer" at bounding box center [262, 218] width 24 height 7
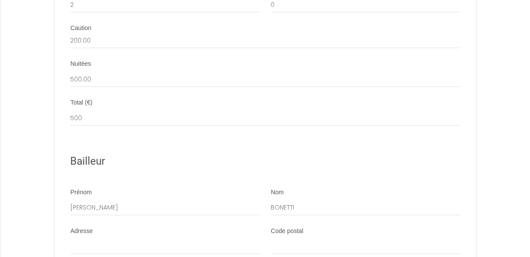
scroll to position [1168, 0]
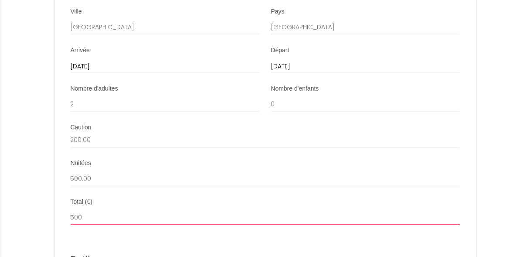
click at [101, 226] on input "500" at bounding box center [266, 218] width 390 height 16
type input "500.00"
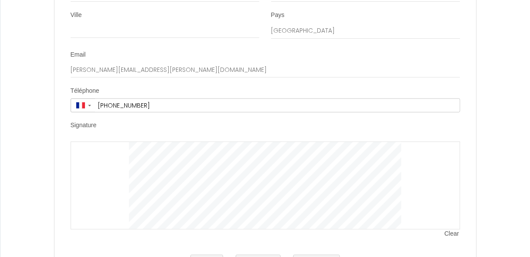
scroll to position [1776, 0]
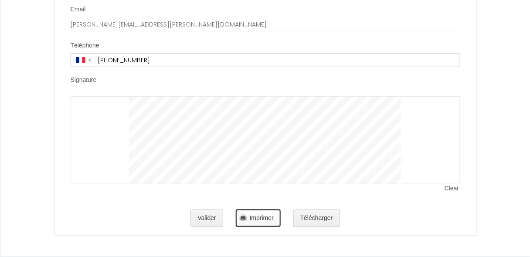
click at [263, 215] on span "Imprimer" at bounding box center [262, 218] width 24 height 7
